Goal: Information Seeking & Learning: Learn about a topic

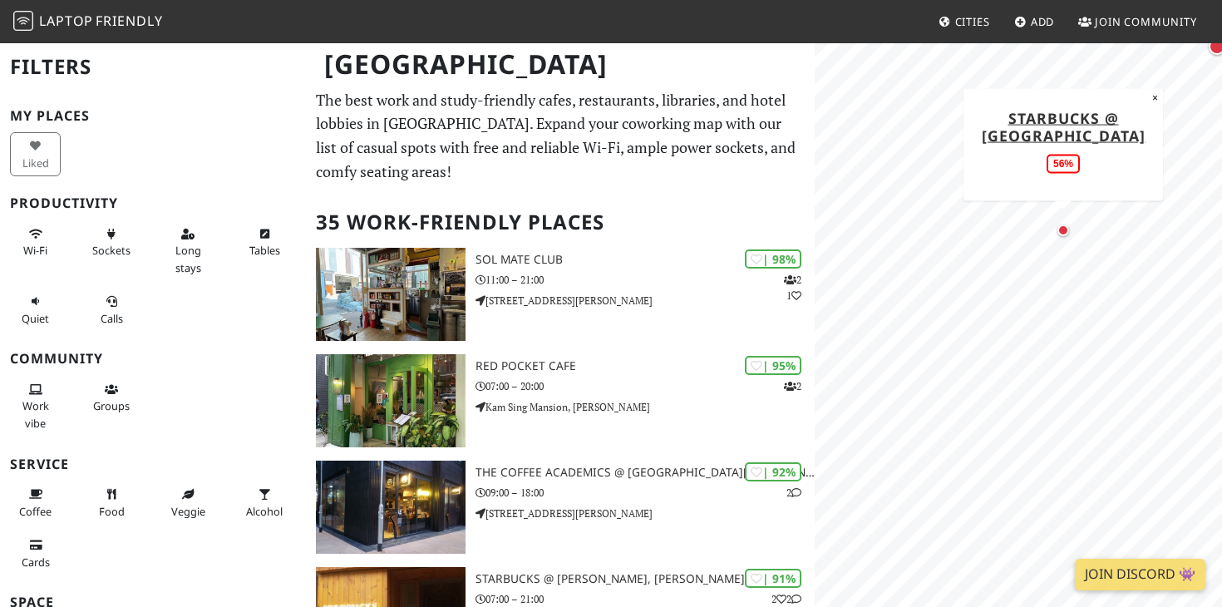
click at [1062, 232] on div "Map marker" at bounding box center [1063, 230] width 12 height 12
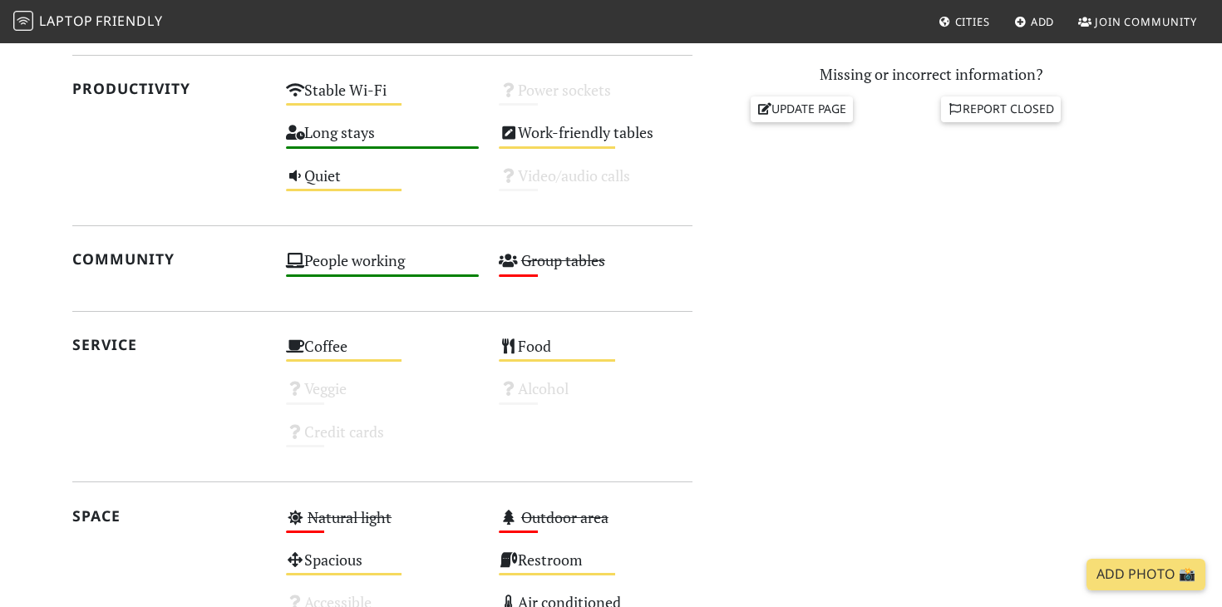
scroll to position [752, 0]
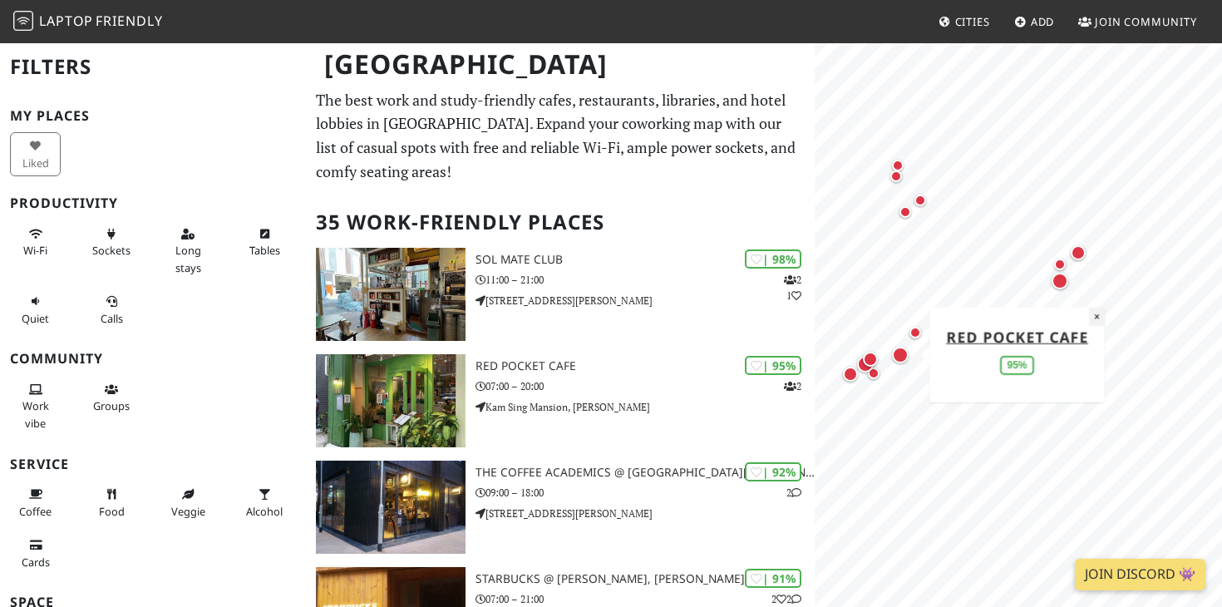
click at [1097, 313] on button "×" at bounding box center [1097, 316] width 16 height 18
click at [1062, 288] on div "Map marker" at bounding box center [1060, 281] width 17 height 17
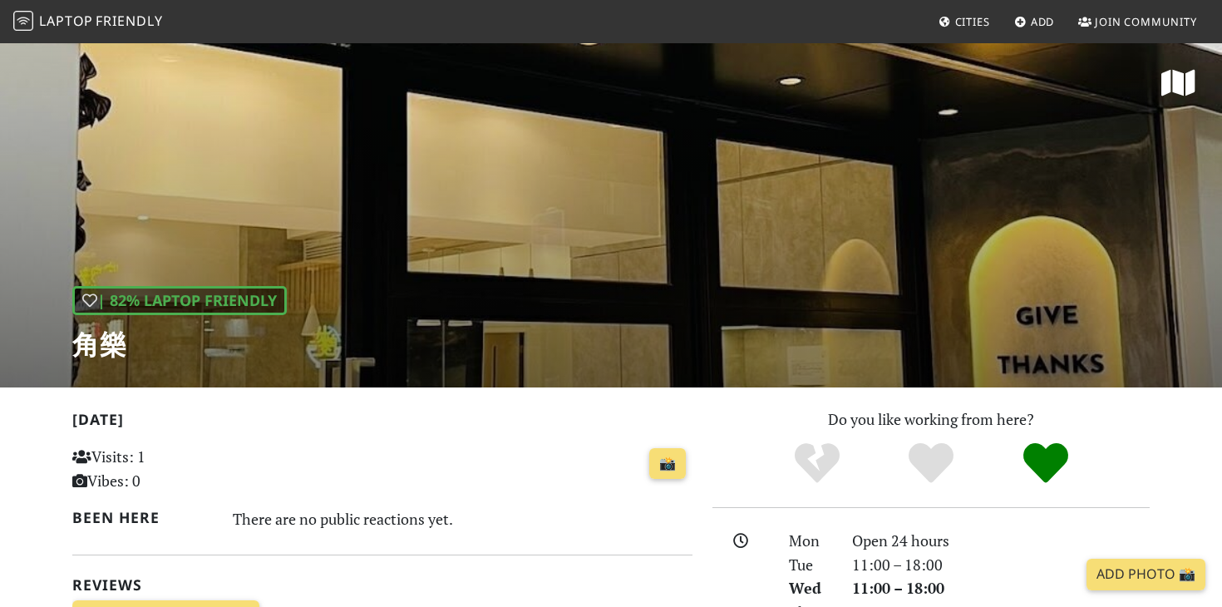
click at [919, 300] on div "| 82% Laptop Friendly 角樂" at bounding box center [611, 215] width 1222 height 346
click at [475, 318] on div "| 82% Laptop Friendly 角樂" at bounding box center [611, 215] width 1222 height 346
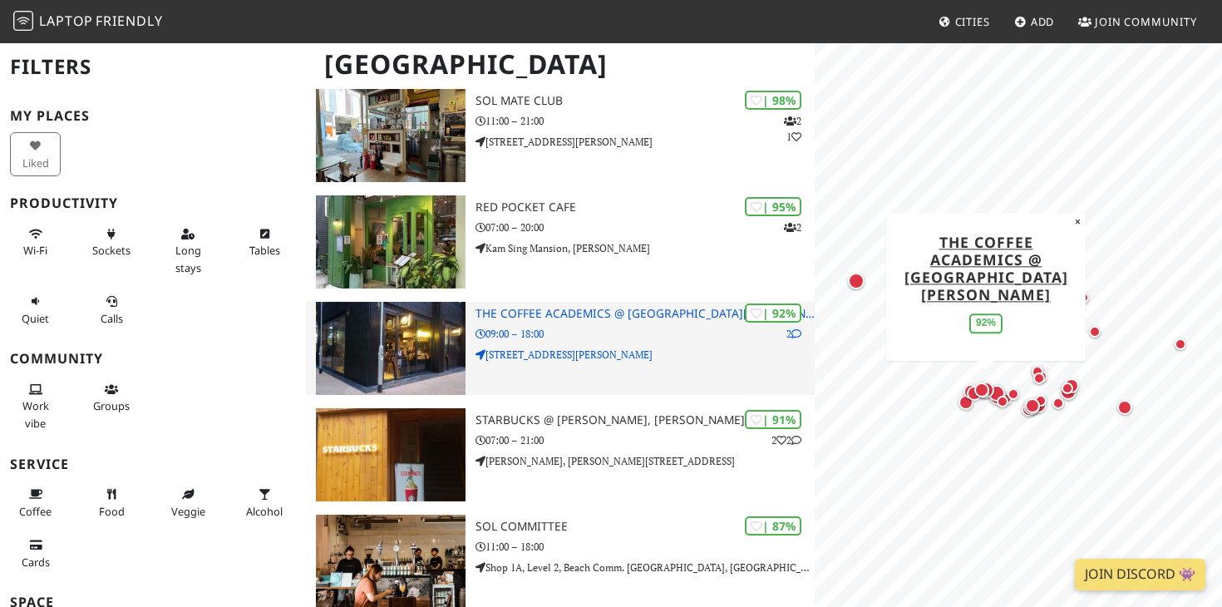
scroll to position [208, 0]
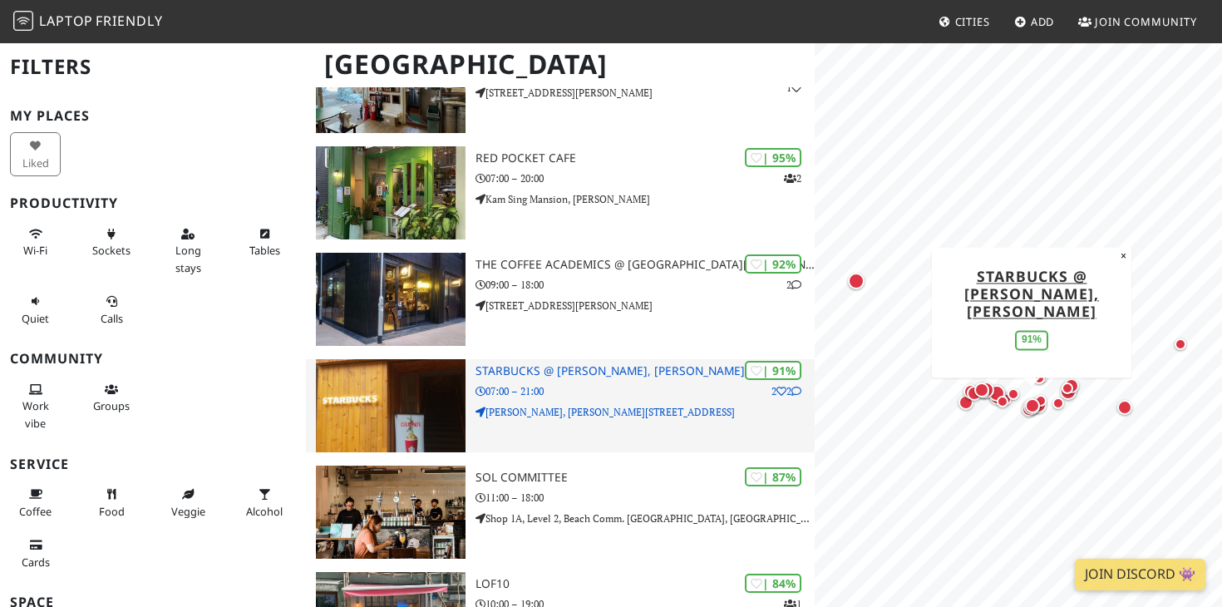
click at [643, 436] on div "| 91% 2 2 Starbucks @ Wan Chai, Hennessy Rd 07:00 – 21:00 Wan Chai, Hennessy Rd…" at bounding box center [644, 405] width 339 height 93
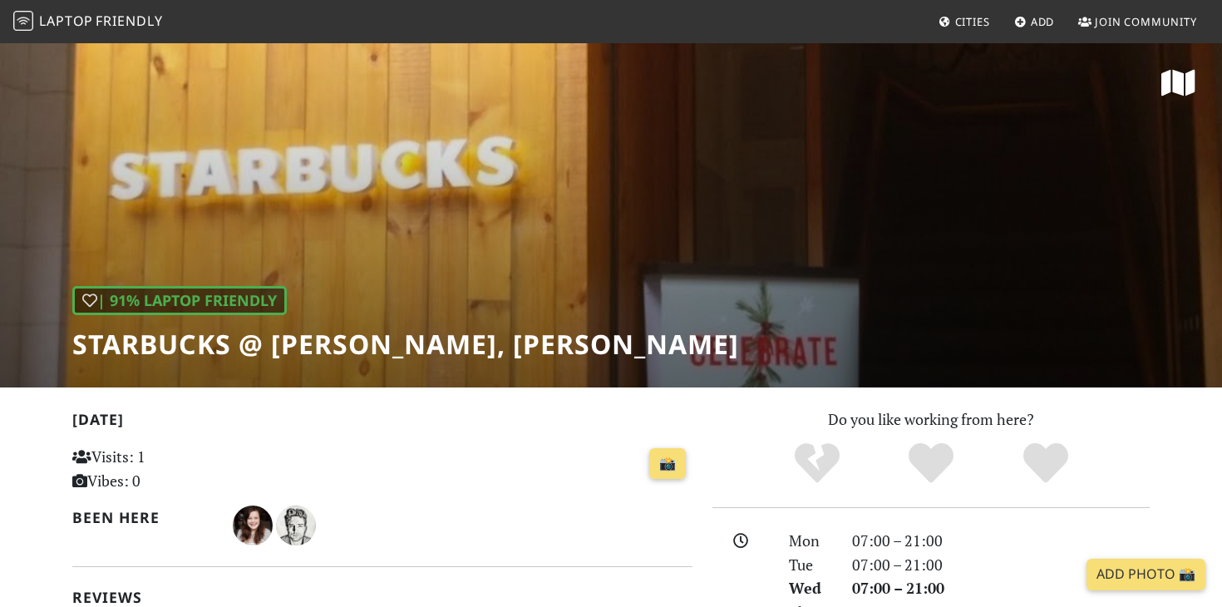
click at [420, 357] on h1 "Starbucks @ [PERSON_NAME], [PERSON_NAME]" at bounding box center [405, 344] width 667 height 32
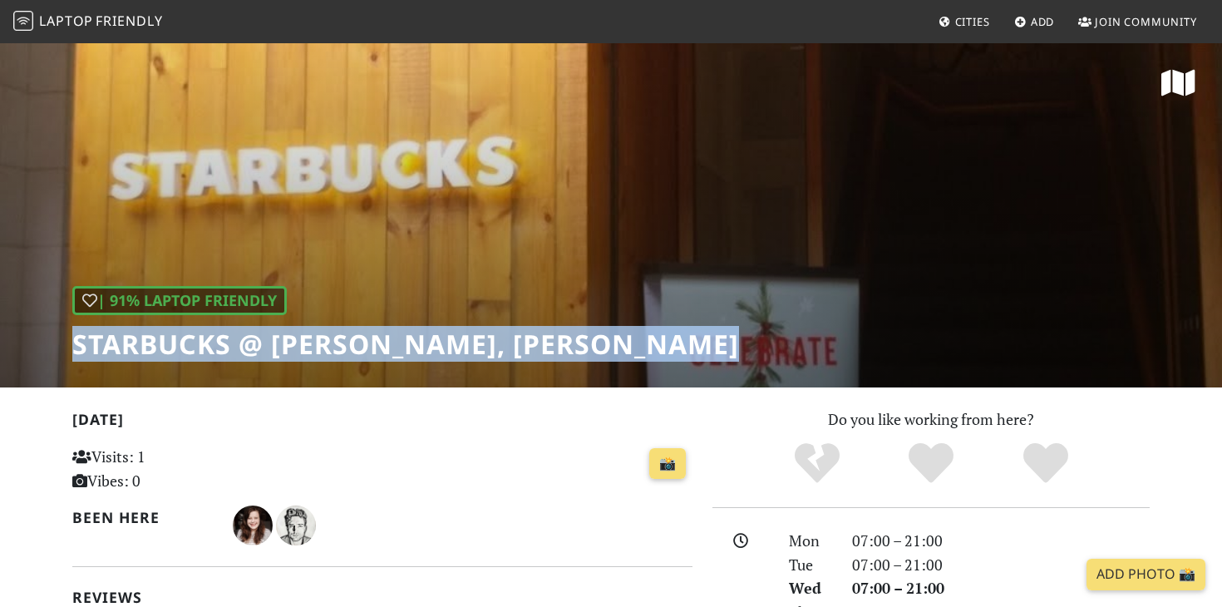
click at [420, 357] on h1 "Starbucks @ [PERSON_NAME], [PERSON_NAME]" at bounding box center [405, 344] width 667 height 32
copy div "Starbucks @ [PERSON_NAME], [PERSON_NAME]"
